Goal: Task Accomplishment & Management: Complete application form

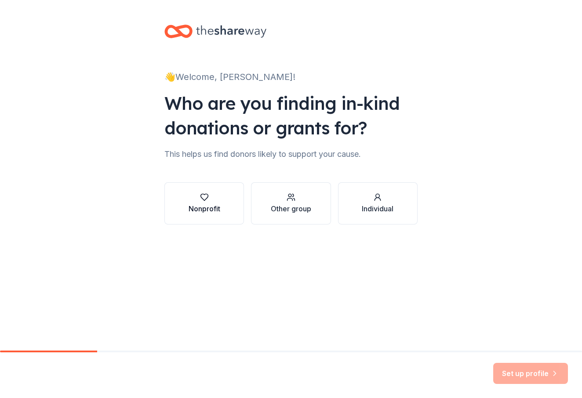
click at [180, 208] on button "Nonprofit" at bounding box center [205, 204] width 80 height 42
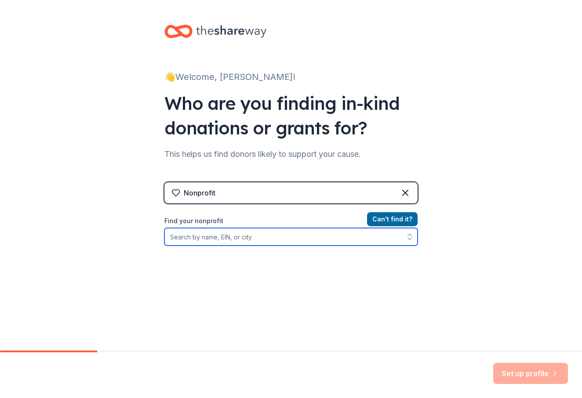
click at [270, 241] on input "Find your nonprofit" at bounding box center [291, 237] width 253 height 18
type input "YMCA"
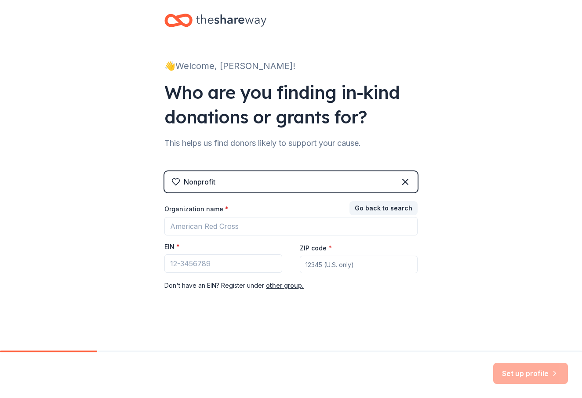
scroll to position [11, 0]
drag, startPoint x: 165, startPoint y: 249, endPoint x: 180, endPoint y: 249, distance: 15.4
click at [180, 249] on div "EIN *" at bounding box center [224, 249] width 118 height 12
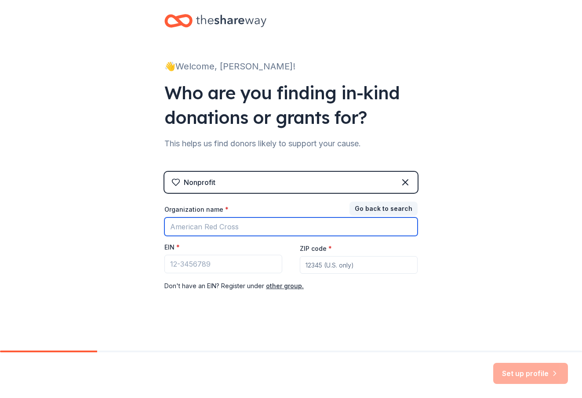
click at [205, 224] on input "Organization name *" at bounding box center [291, 227] width 253 height 18
type input "YMCA [GEOGRAPHIC_DATA]"
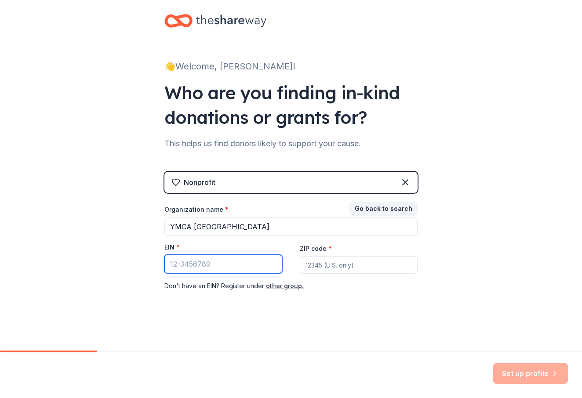
click at [203, 262] on input "EIN *" at bounding box center [224, 264] width 118 height 18
paste input "[US_EMPLOYER_IDENTIFICATION_NUMBER]"
type input "[US_EMPLOYER_IDENTIFICATION_NUMBER]"
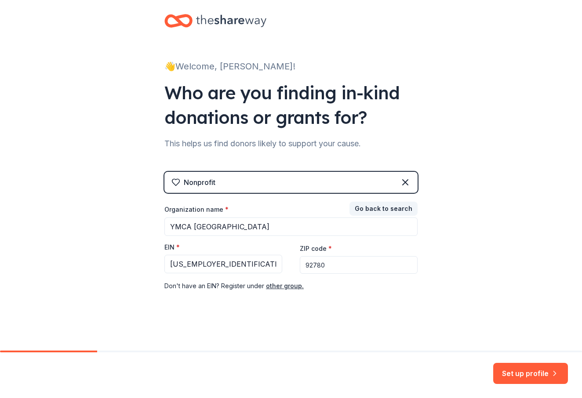
type input "92780"
click at [528, 361] on div "Set up profile" at bounding box center [291, 376] width 582 height 46
click at [523, 380] on button "Set up profile" at bounding box center [531, 373] width 75 height 21
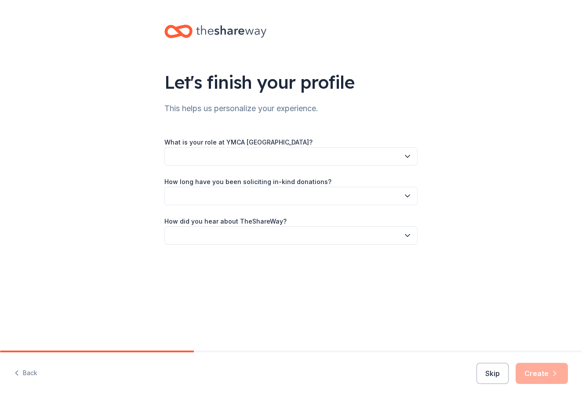
click at [286, 155] on button "button" at bounding box center [291, 156] width 253 height 18
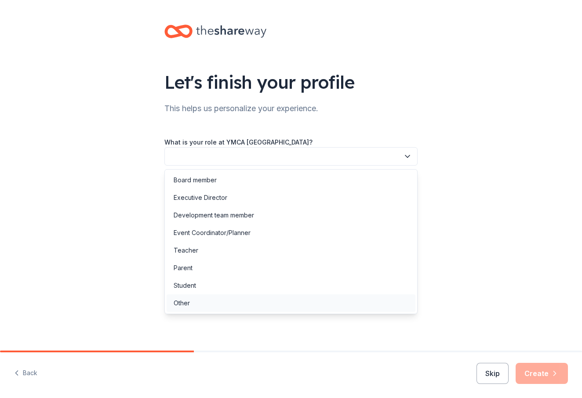
click at [206, 298] on div "Other" at bounding box center [291, 304] width 249 height 18
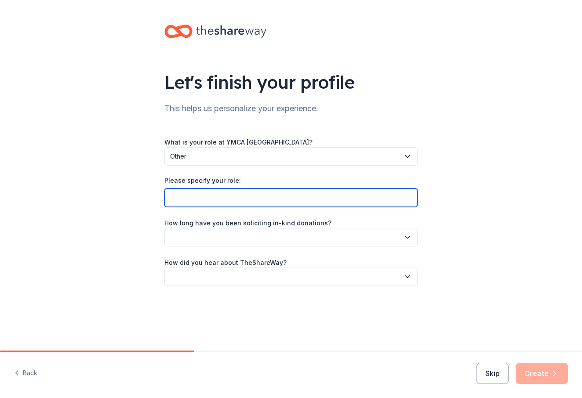
click at [238, 192] on input "Please specify your role:" at bounding box center [291, 198] width 253 height 18
type input "intern"
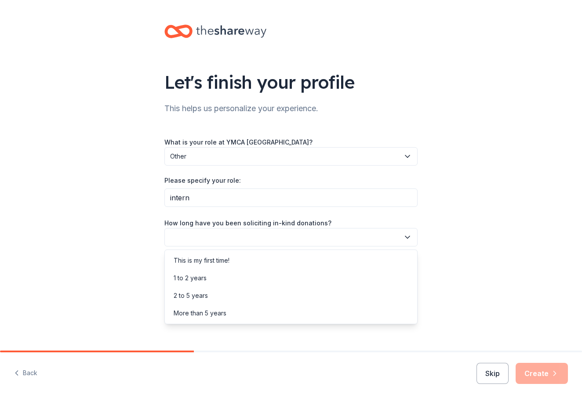
click at [191, 241] on button "button" at bounding box center [291, 237] width 253 height 18
click at [206, 262] on div "This is my first time!" at bounding box center [202, 261] width 56 height 11
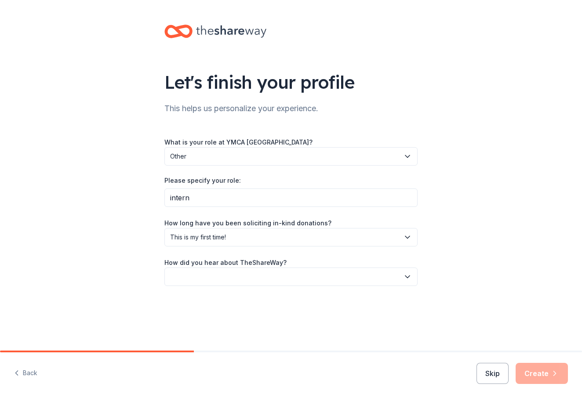
click at [209, 271] on button "button" at bounding box center [291, 277] width 253 height 18
click at [221, 324] on div "Online search" at bounding box center [291, 318] width 249 height 18
